Goal: Check status: Check status

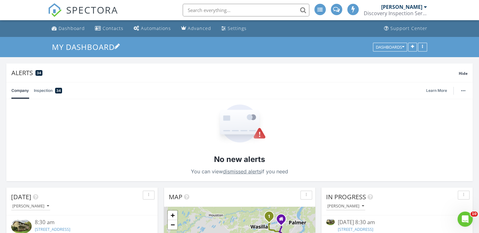
scroll to position [63, 0]
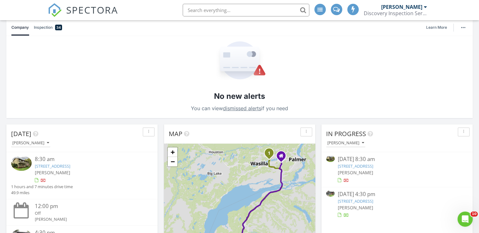
click at [364, 166] on link "2700 N Aspen Ct, Wasilla, AK 99654" at bounding box center [355, 167] width 35 height 6
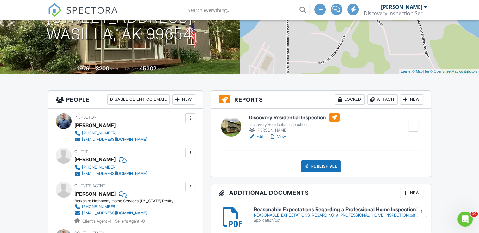
click at [305, 118] on h6 "Discovery Residential Inspection" at bounding box center [294, 118] width 91 height 8
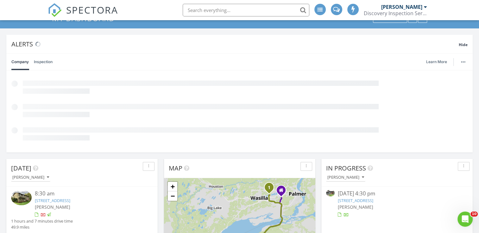
scroll to position [63, 0]
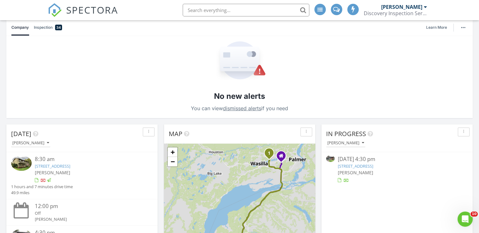
click at [373, 166] on link "12145 Rainbow Ave, Anchorage, AK 99516" at bounding box center [355, 167] width 35 height 6
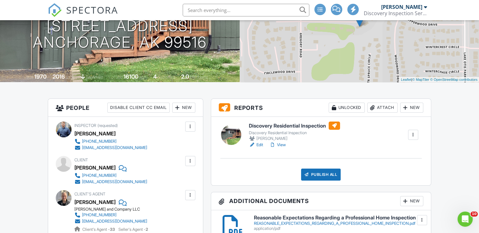
scroll to position [95, 0]
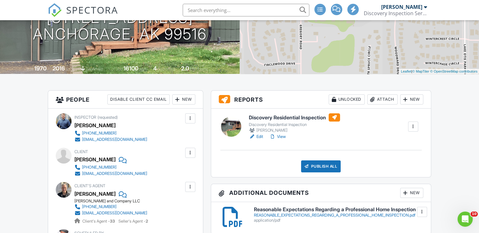
click at [279, 117] on h6 "Discovery Residential Inspection" at bounding box center [294, 118] width 91 height 8
